Goal: Information Seeking & Learning: Learn about a topic

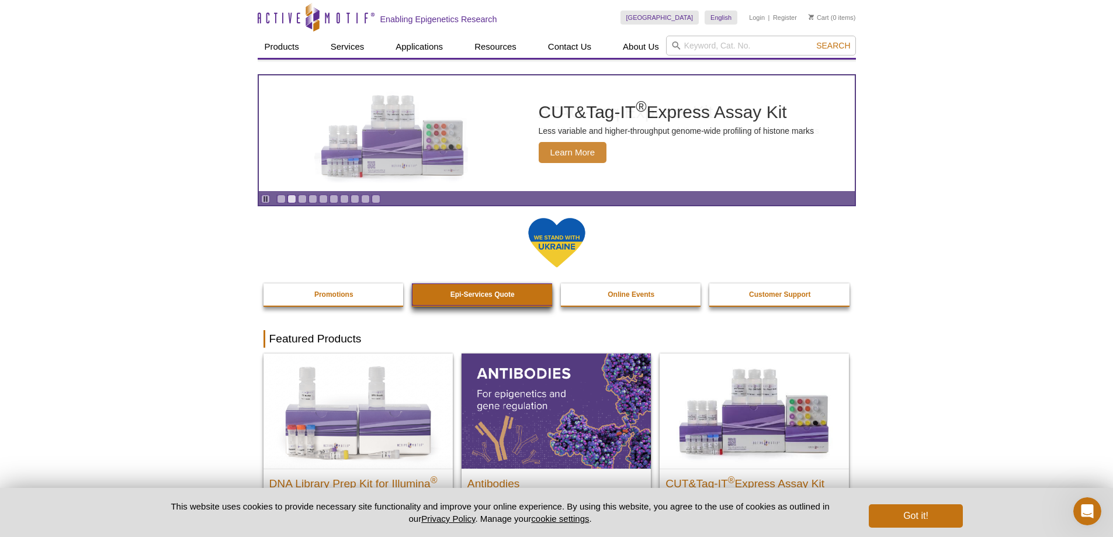
click at [454, 300] on link "Epi-Services Quote" at bounding box center [482, 294] width 141 height 22
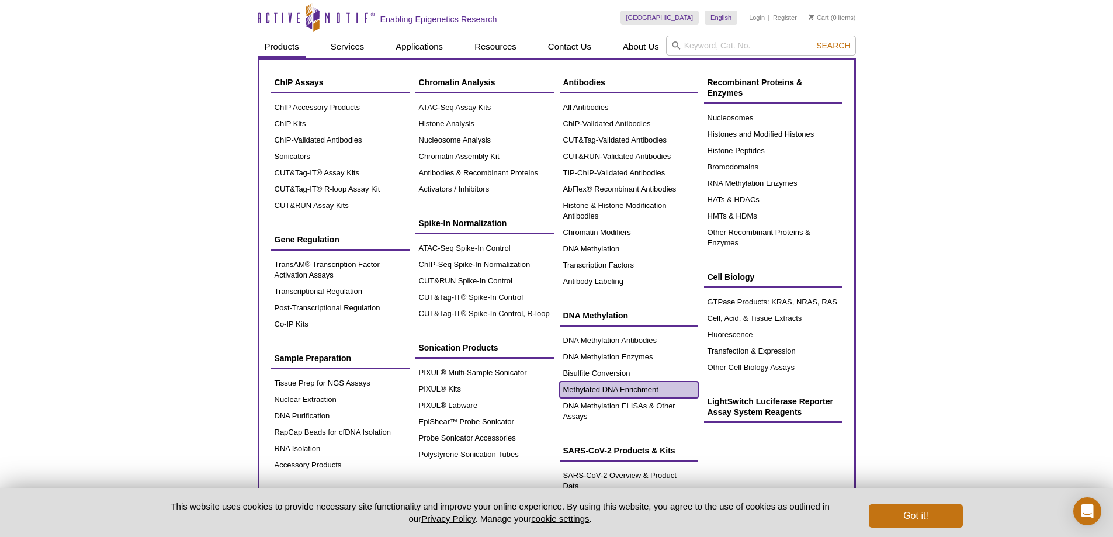
click at [642, 386] on link "Methylated DNA Enrichment" at bounding box center [629, 390] width 139 height 16
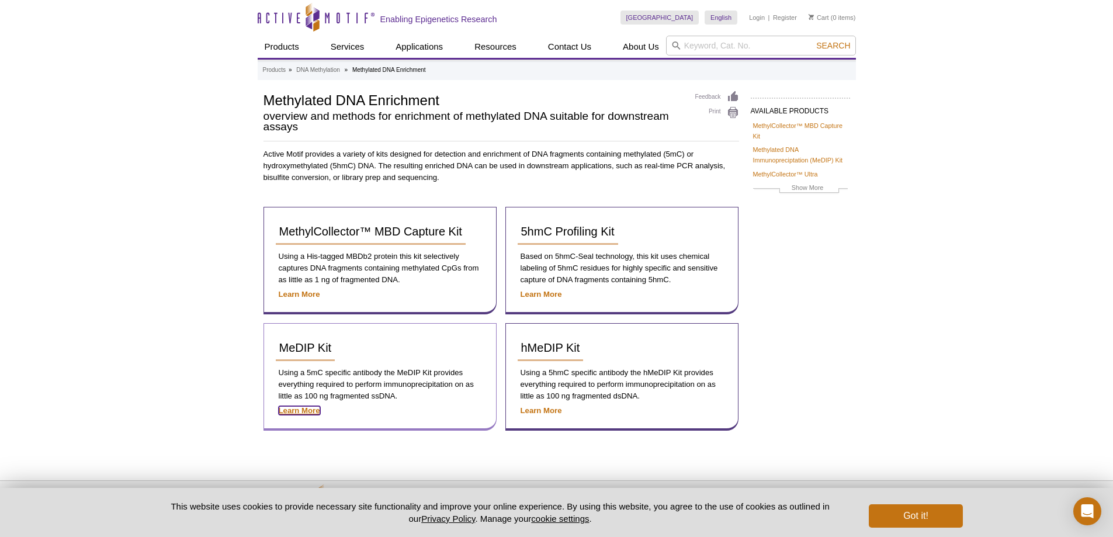
click at [298, 409] on strong "Learn More" at bounding box center [299, 410] width 41 height 9
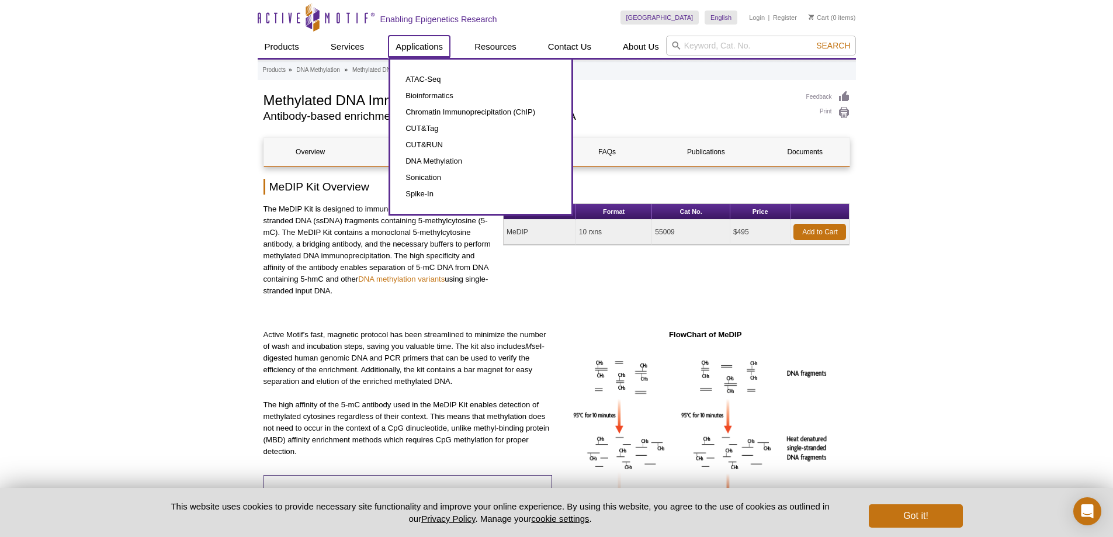
click at [428, 49] on link "Applications" at bounding box center [419, 47] width 61 height 22
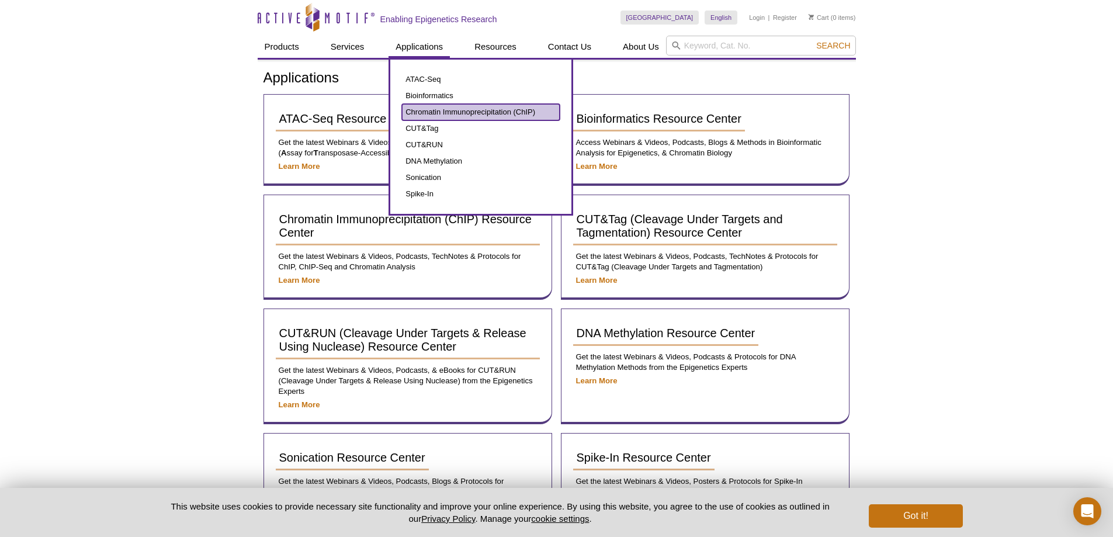
click at [437, 111] on link "Chromatin Immunoprecipitation (ChIP)" at bounding box center [481, 112] width 158 height 16
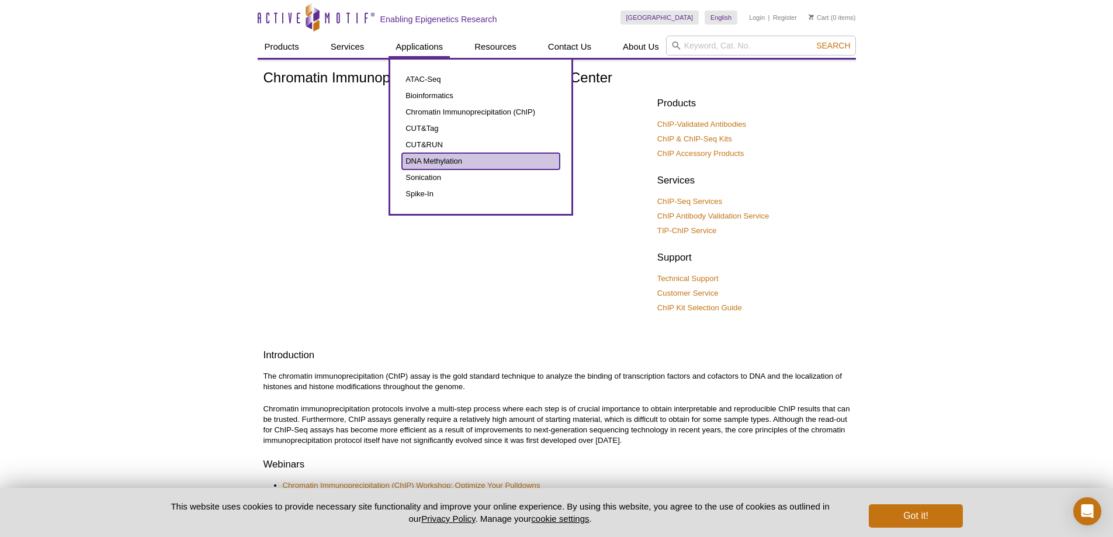
click at [433, 157] on link "DNA Methylation" at bounding box center [481, 161] width 158 height 16
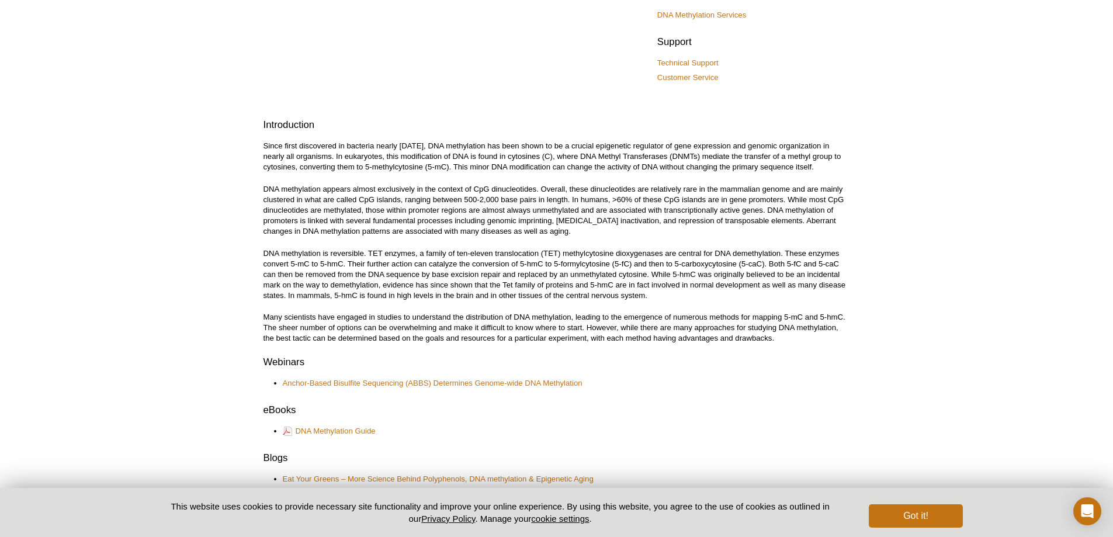
scroll to position [351, 0]
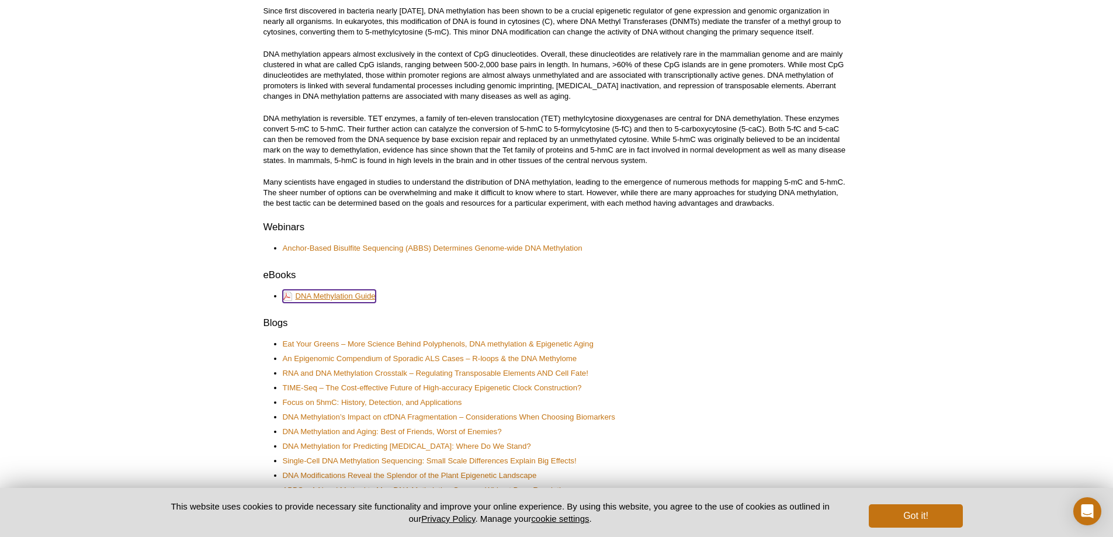
click at [333, 300] on link "DNA Methylation Guide" at bounding box center [329, 296] width 93 height 13
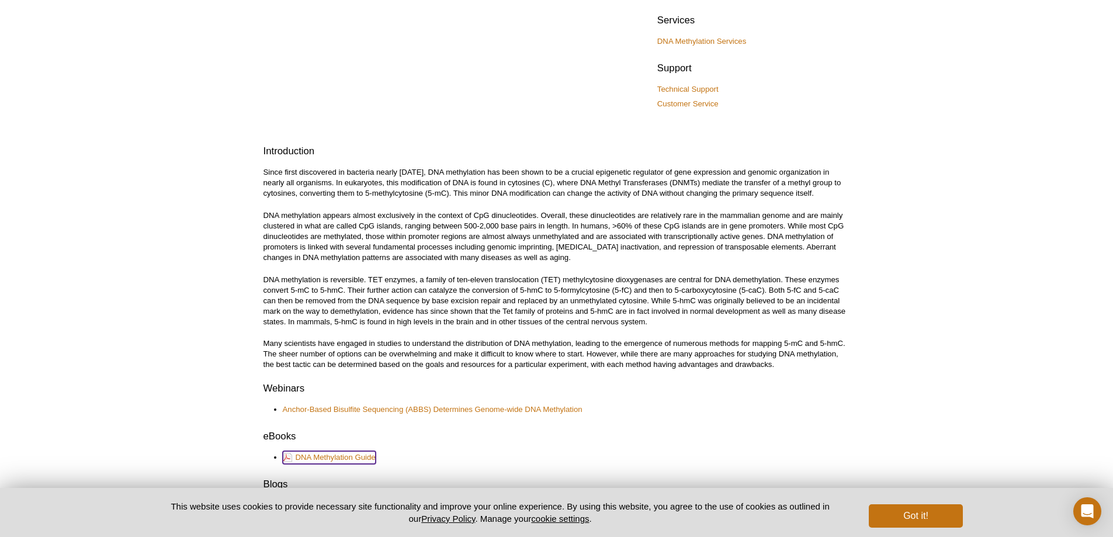
scroll to position [0, 0]
